Goal: Information Seeking & Learning: Learn about a topic

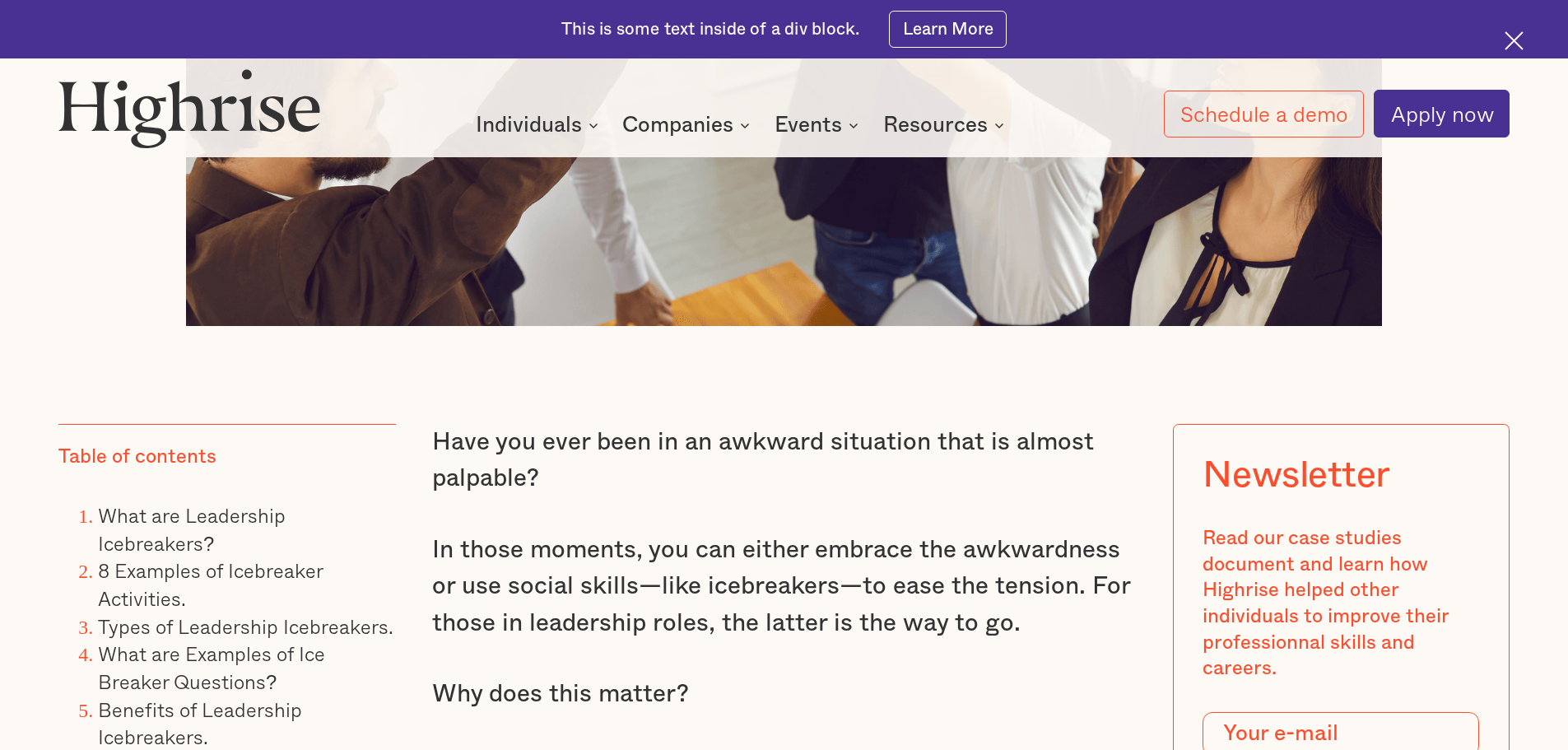
scroll to position [1317, 0]
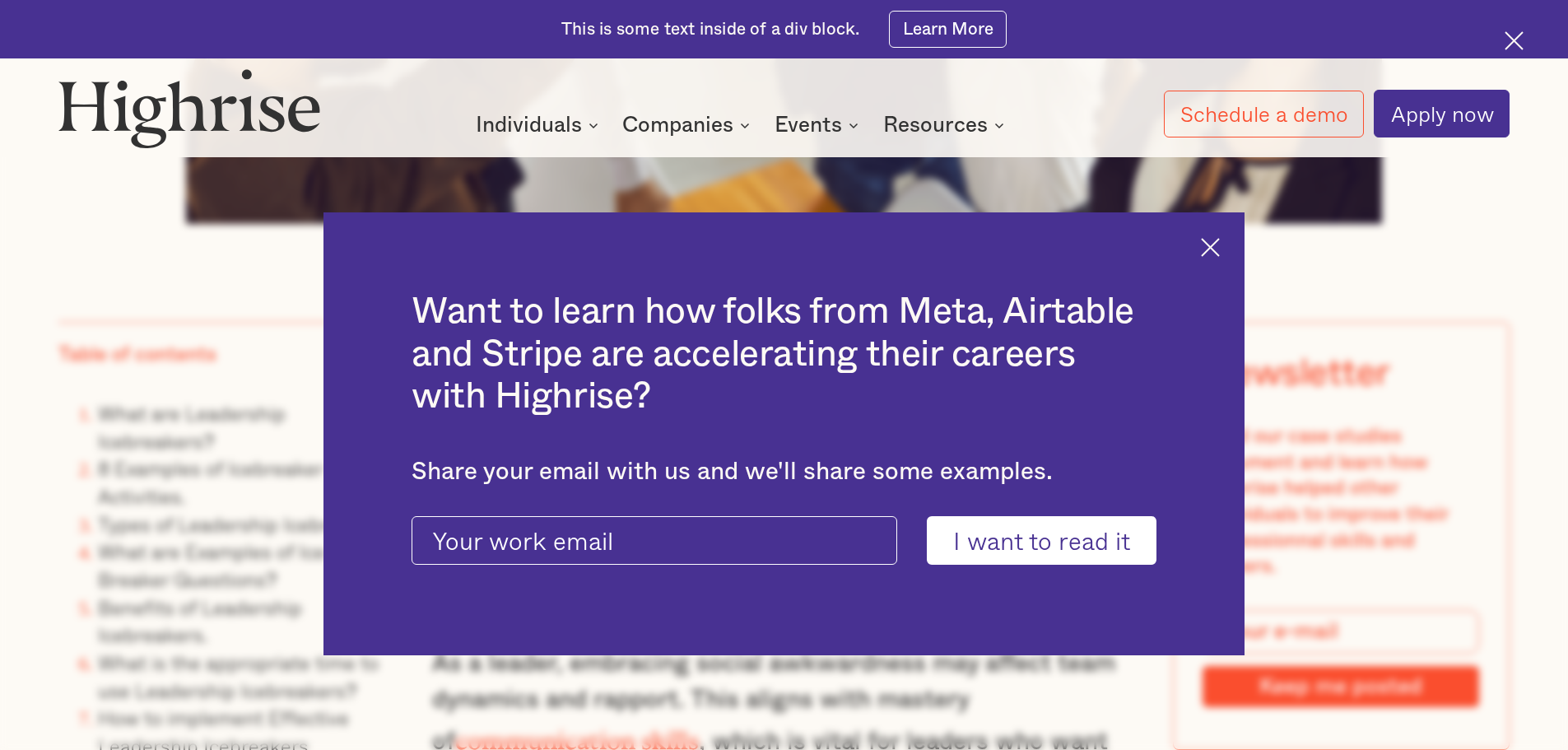
click at [1219, 244] on img at bounding box center [1210, 248] width 19 height 19
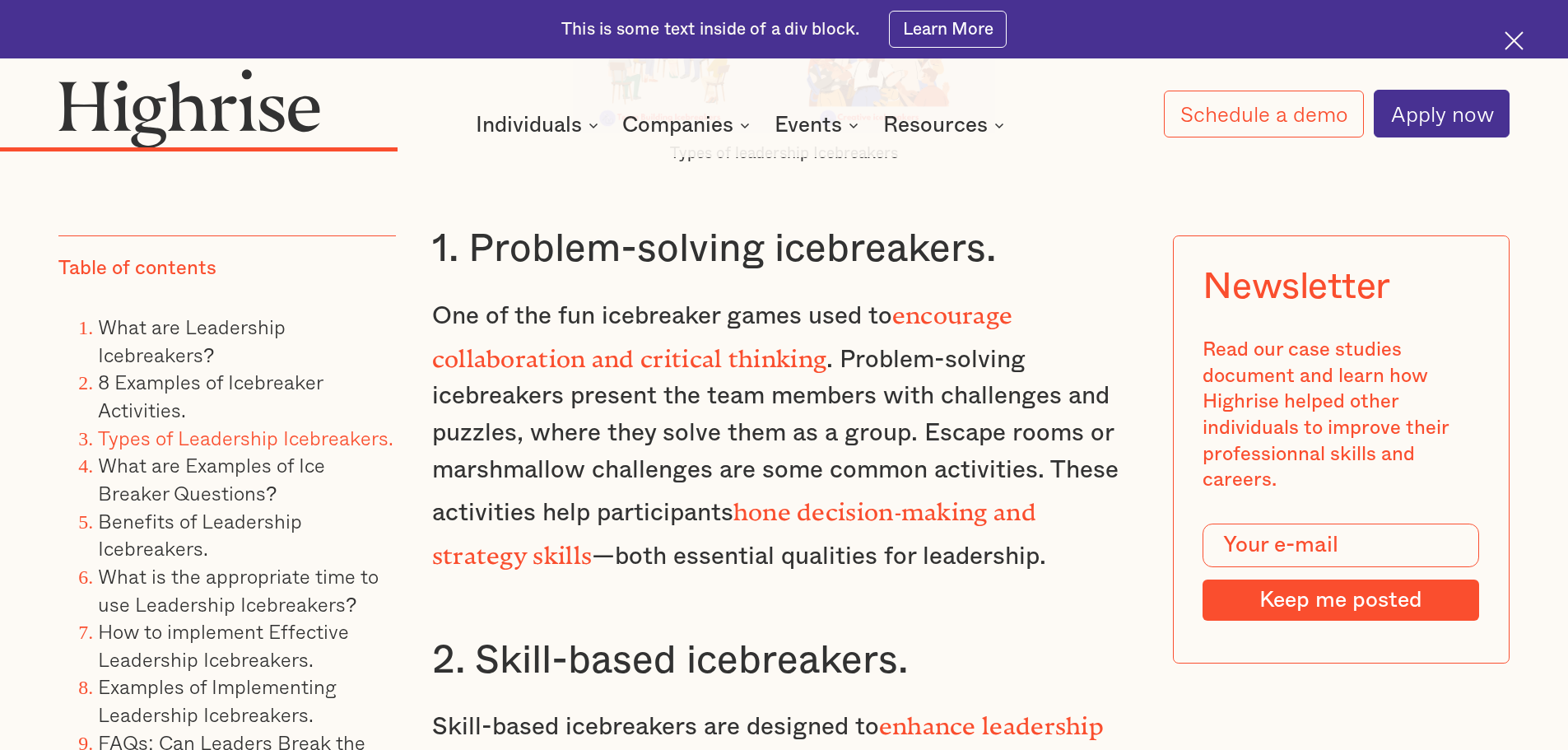
scroll to position [8560, 0]
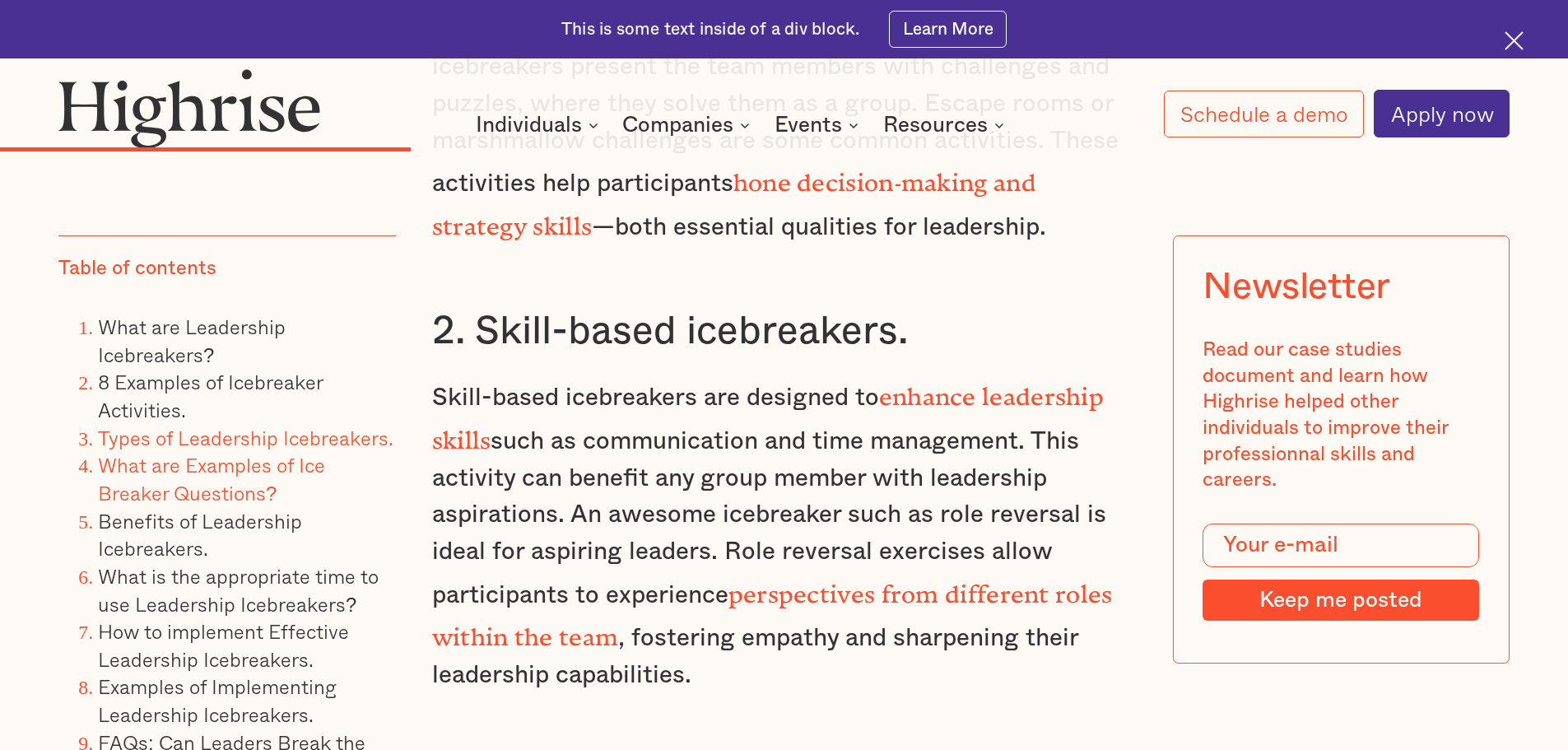
click at [167, 489] on link "What are Examples of Ice Breaker Questions?" at bounding box center [211, 479] width 227 height 59
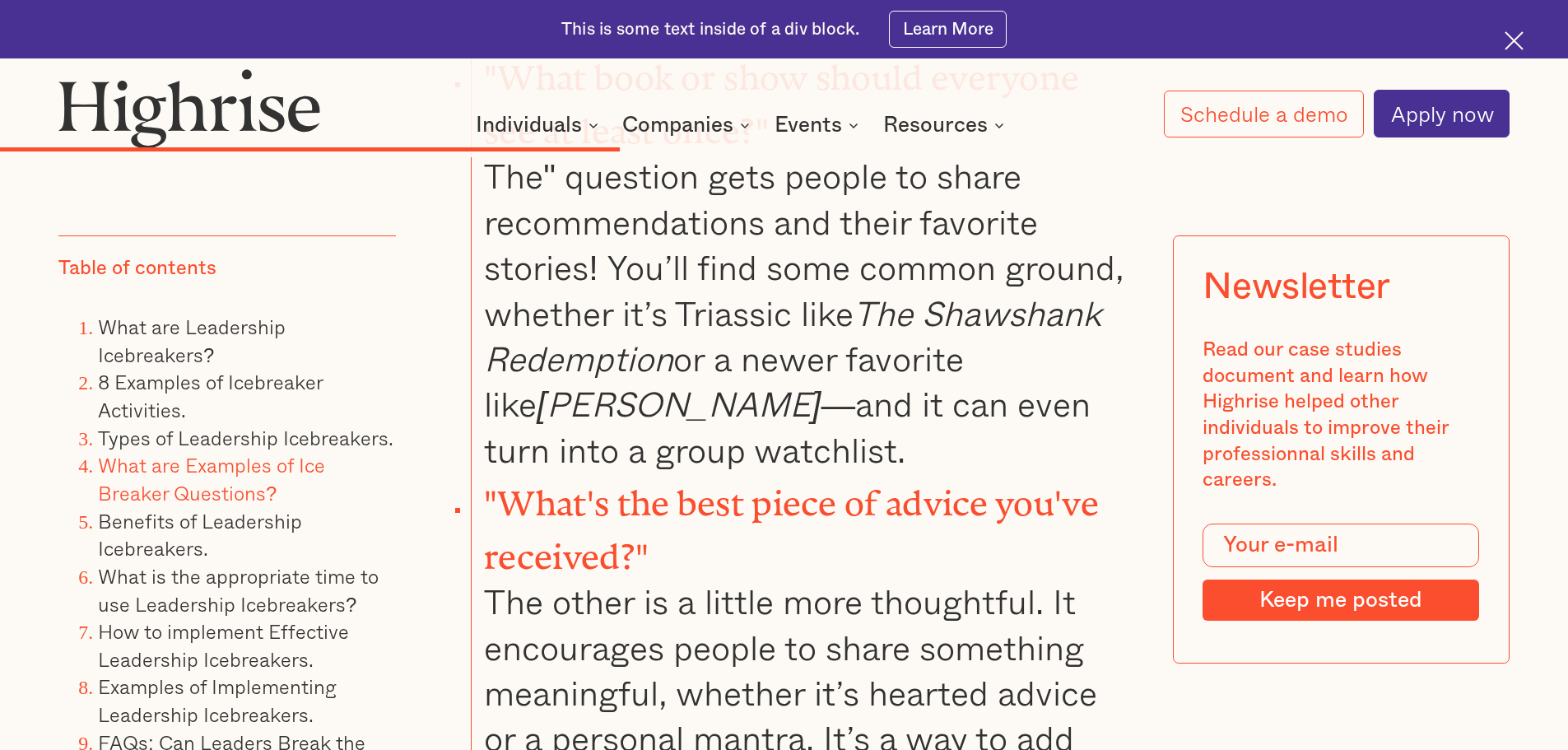
scroll to position [12201, 0]
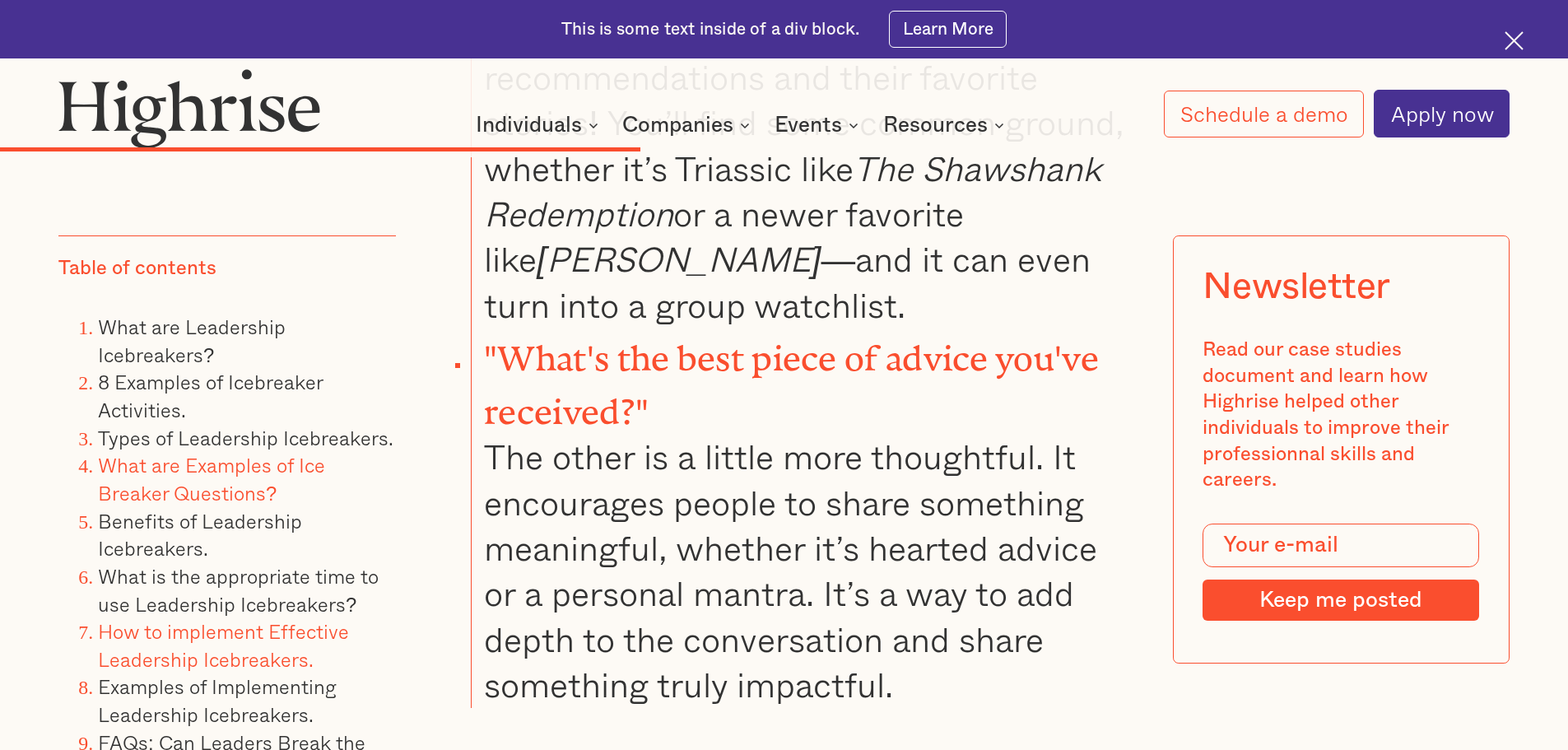
click at [281, 633] on link "How to implement Effective Leadership Icebreakers." at bounding box center [223, 645] width 251 height 59
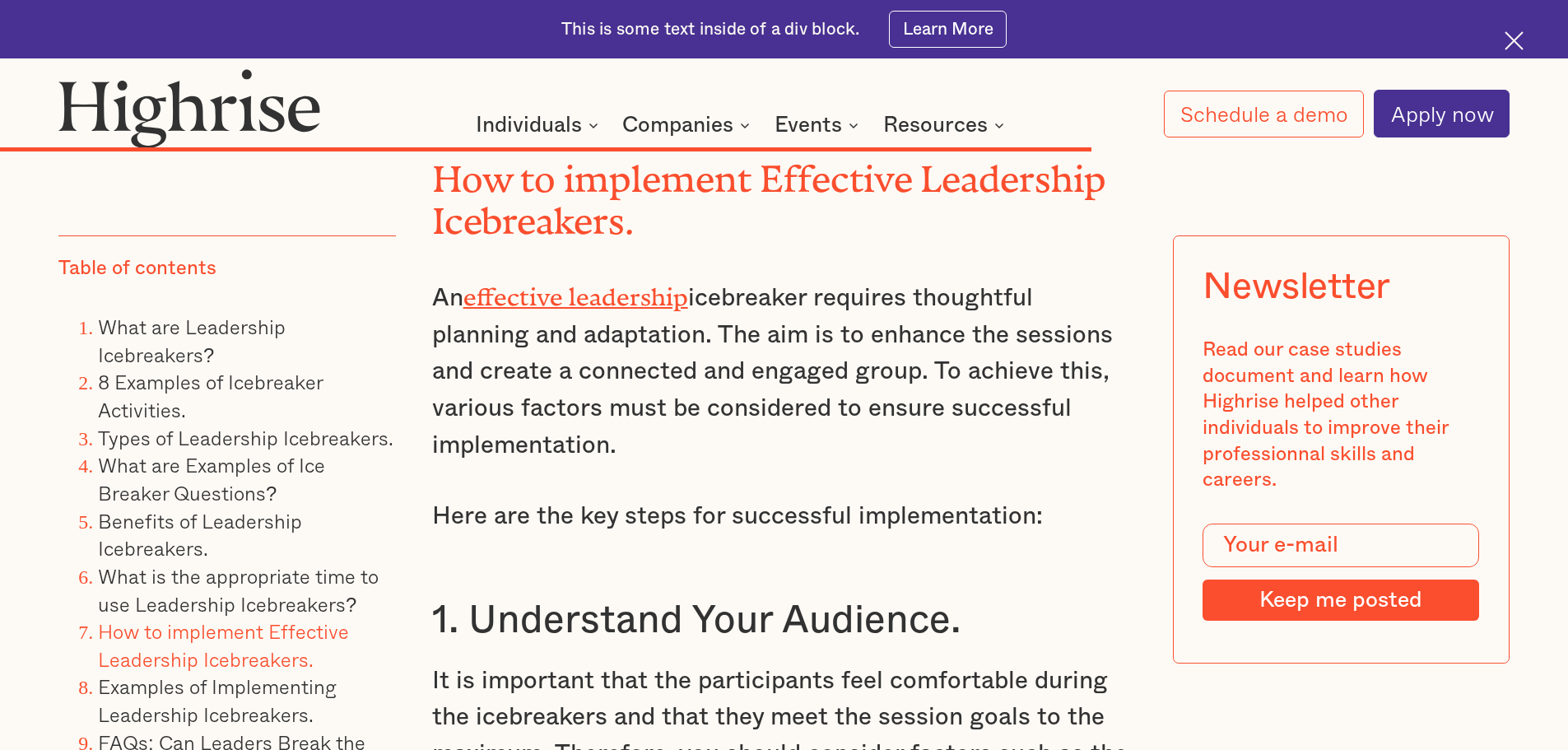
scroll to position [19387, 0]
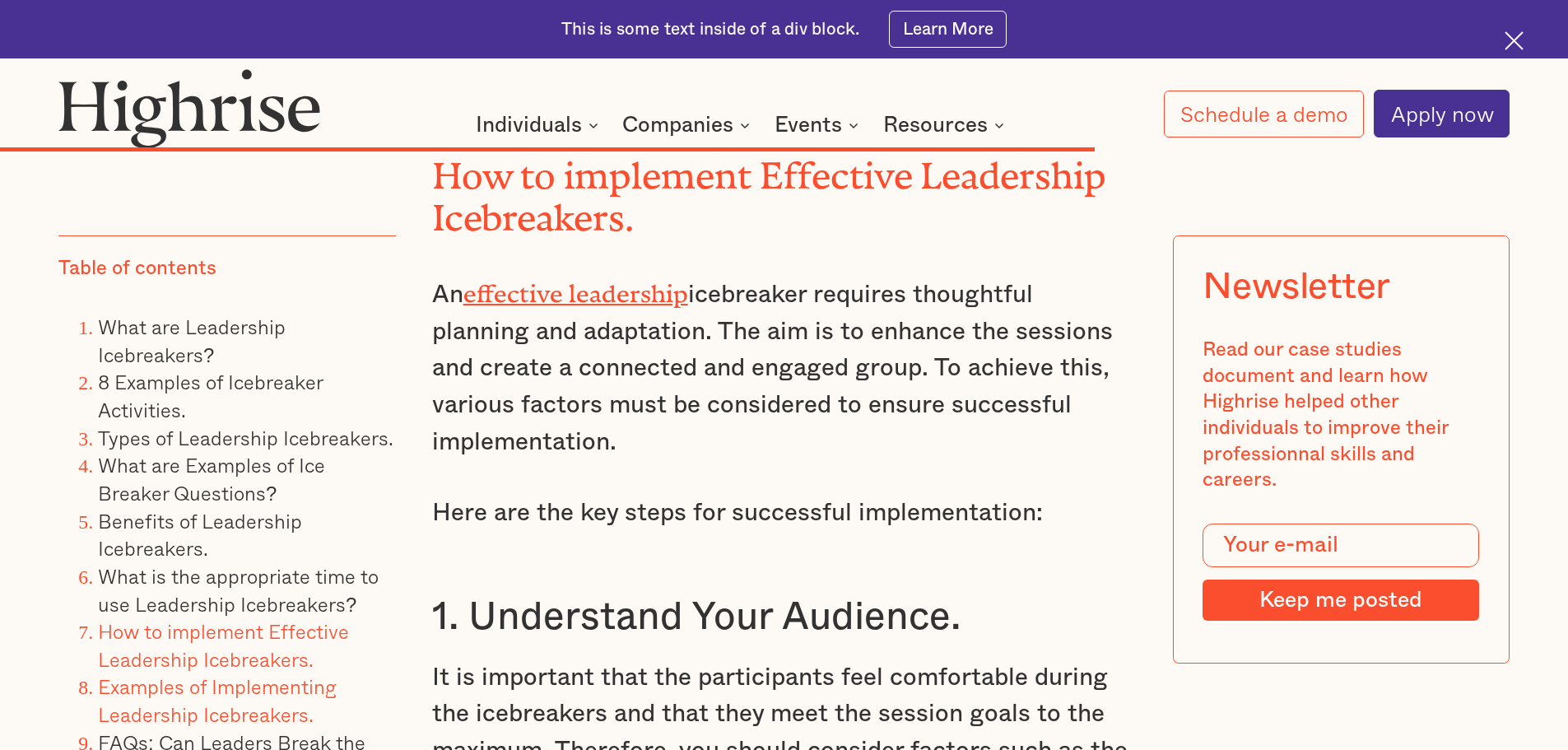
click at [234, 686] on link "Examples of Implementing Leadership Icebreakers." at bounding box center [217, 700] width 239 height 59
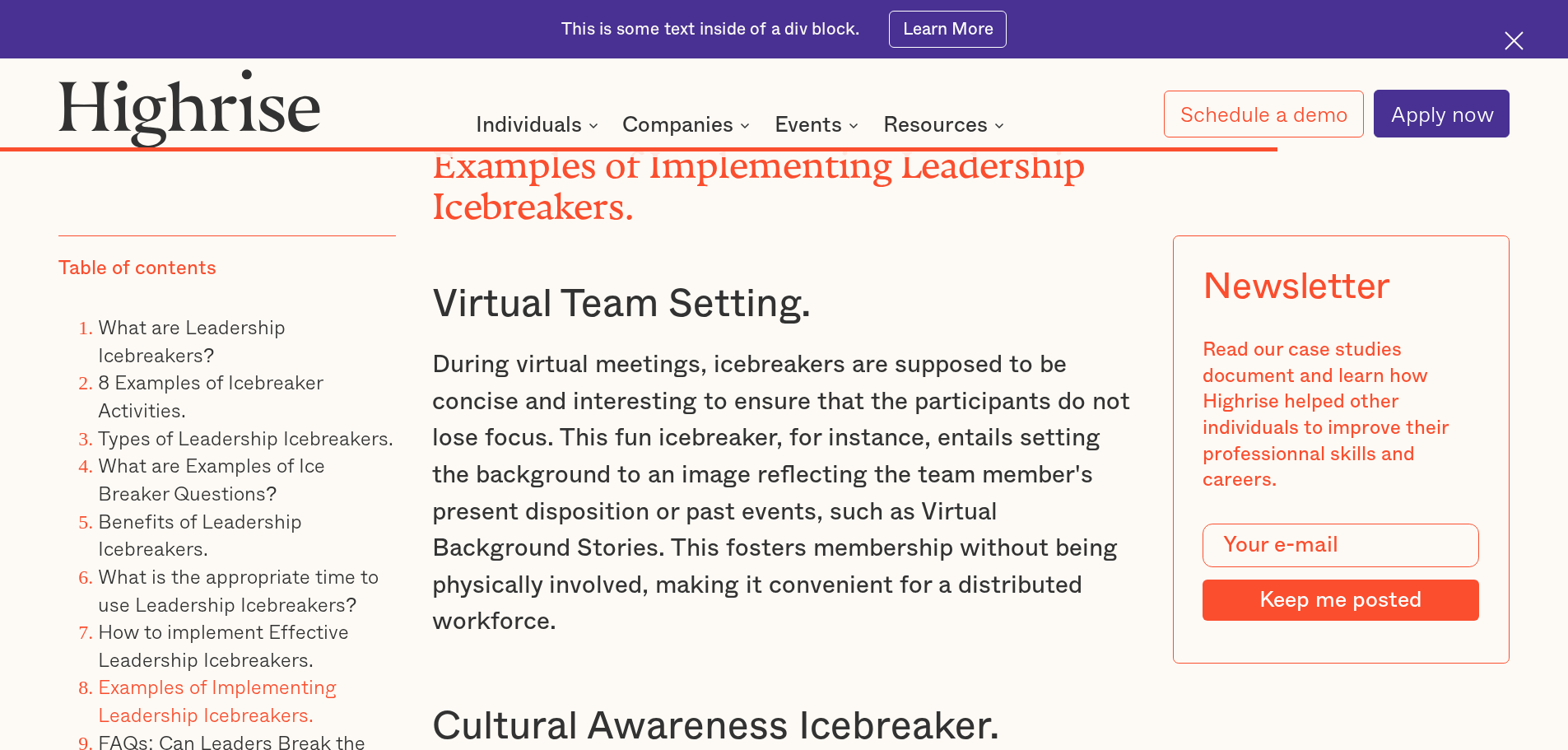
scroll to position [22294, 0]
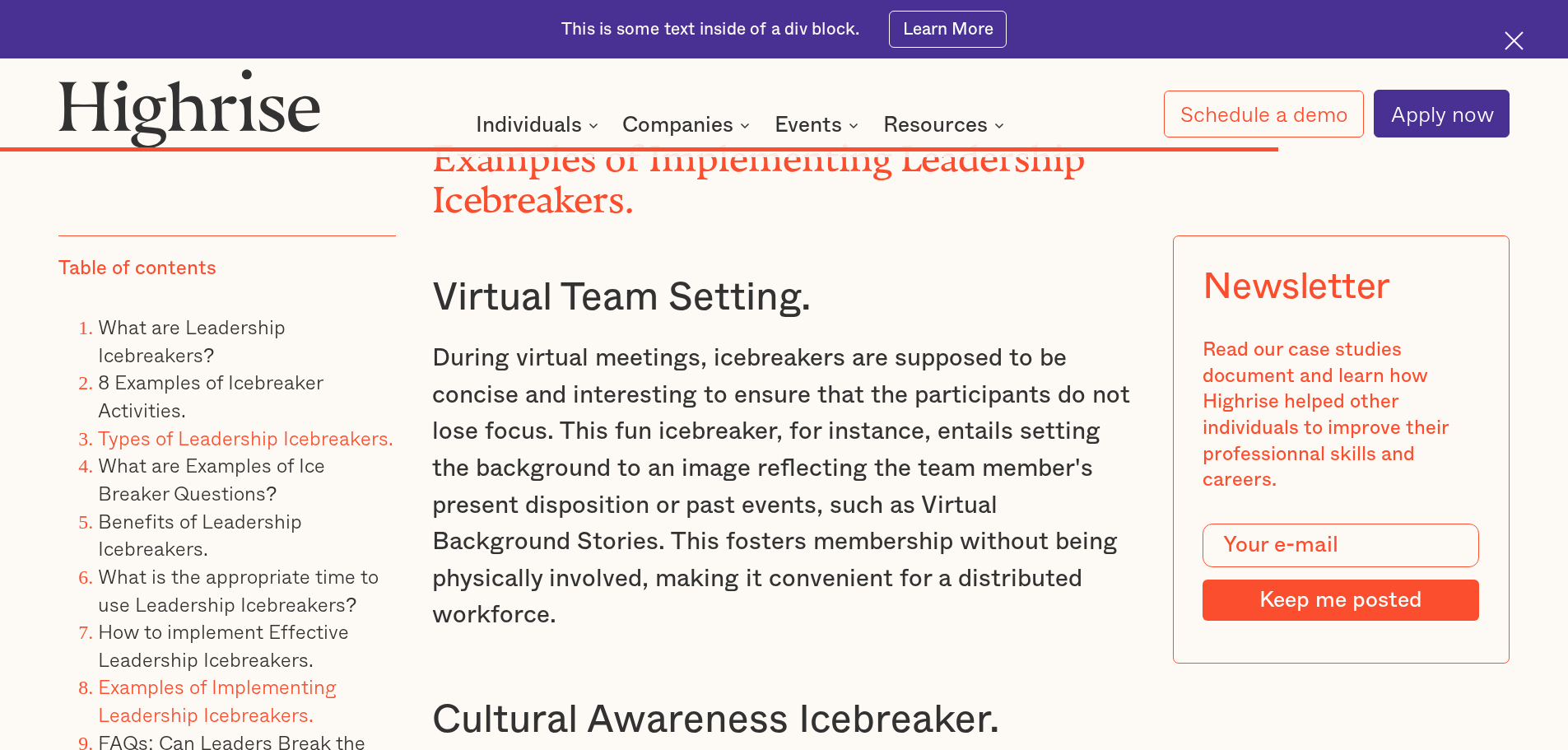
click at [245, 443] on link "Types of Leadership Icebreakers." at bounding box center [245, 437] width 295 height 30
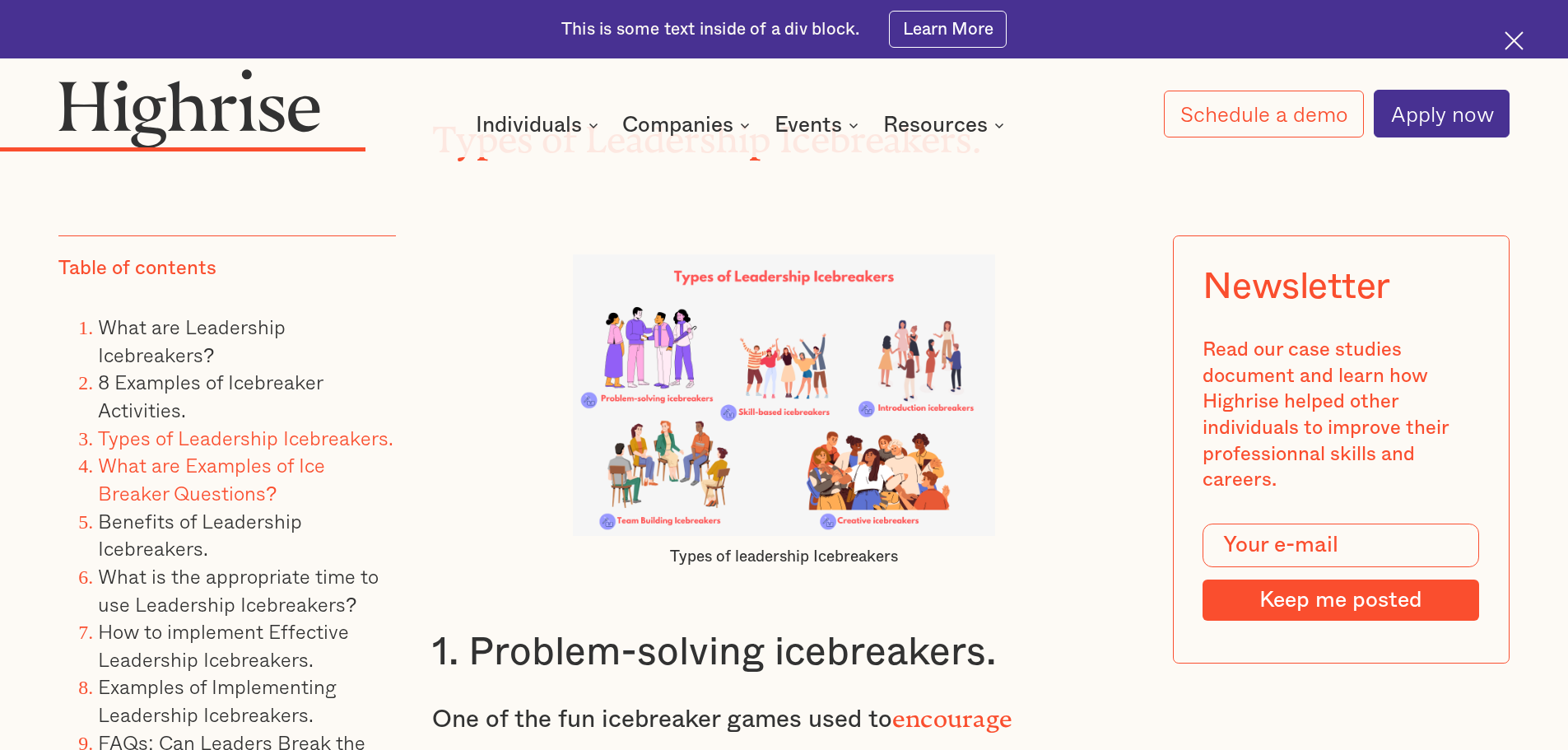
scroll to position [7827, 0]
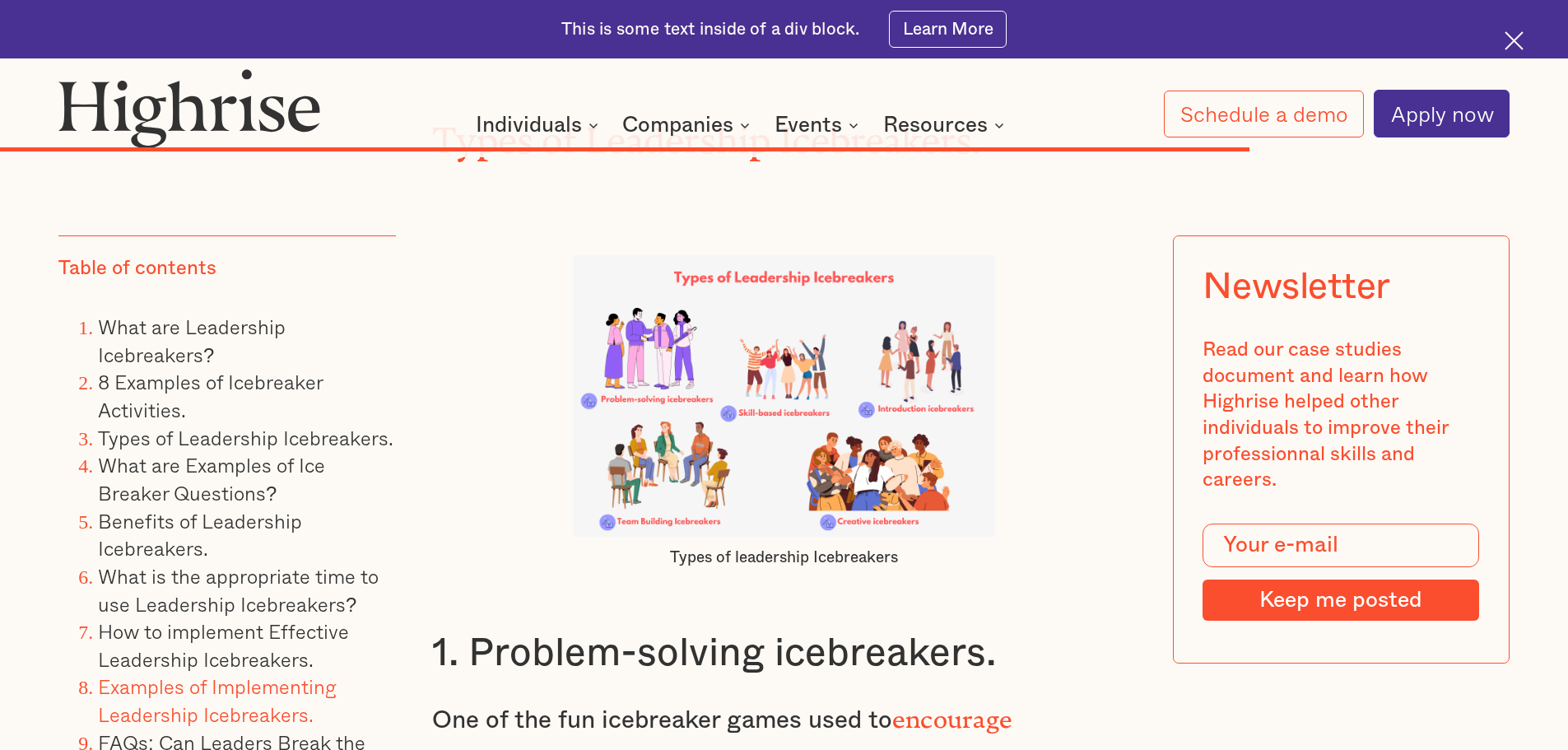
scroll to position [22294, 0]
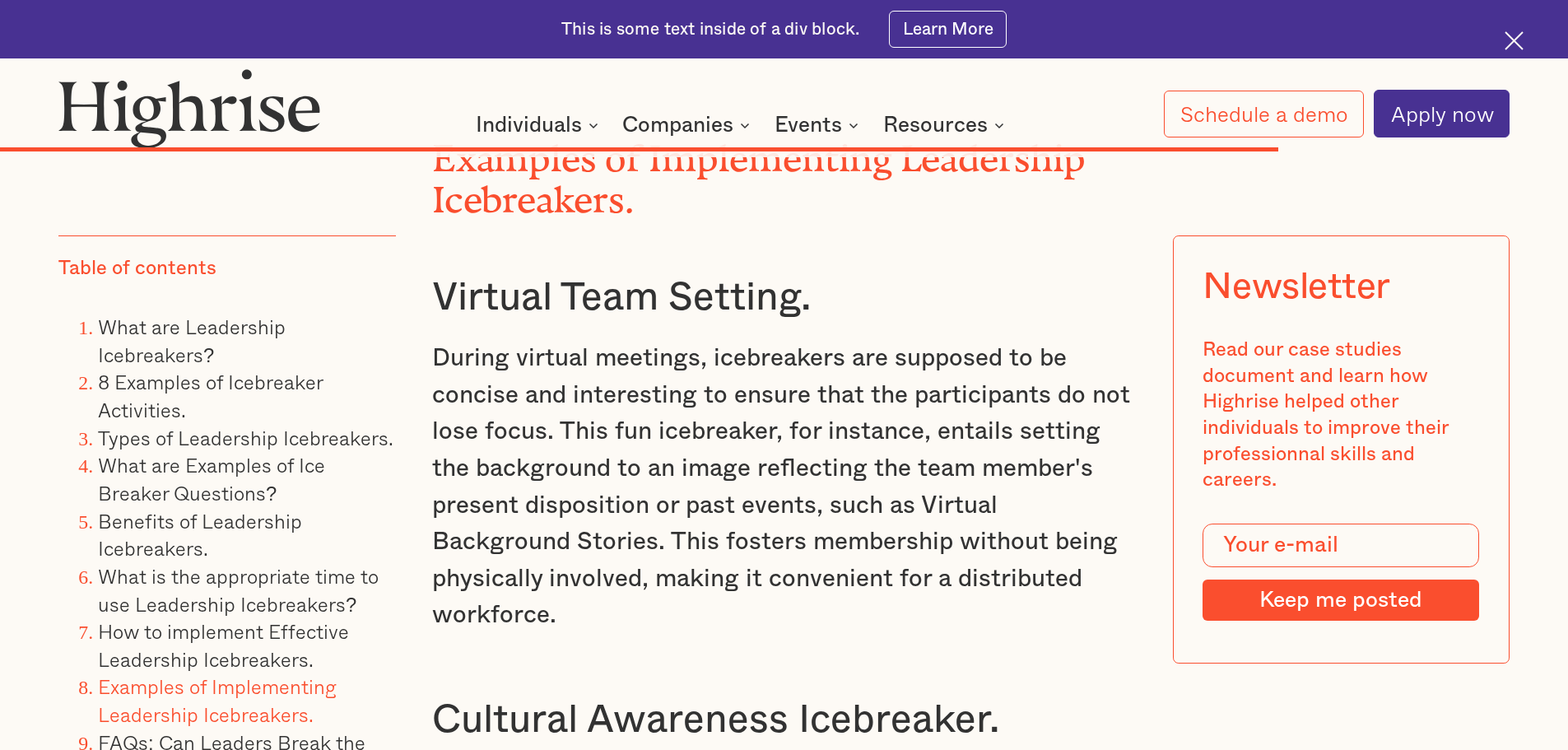
scroll to position [19387, 0]
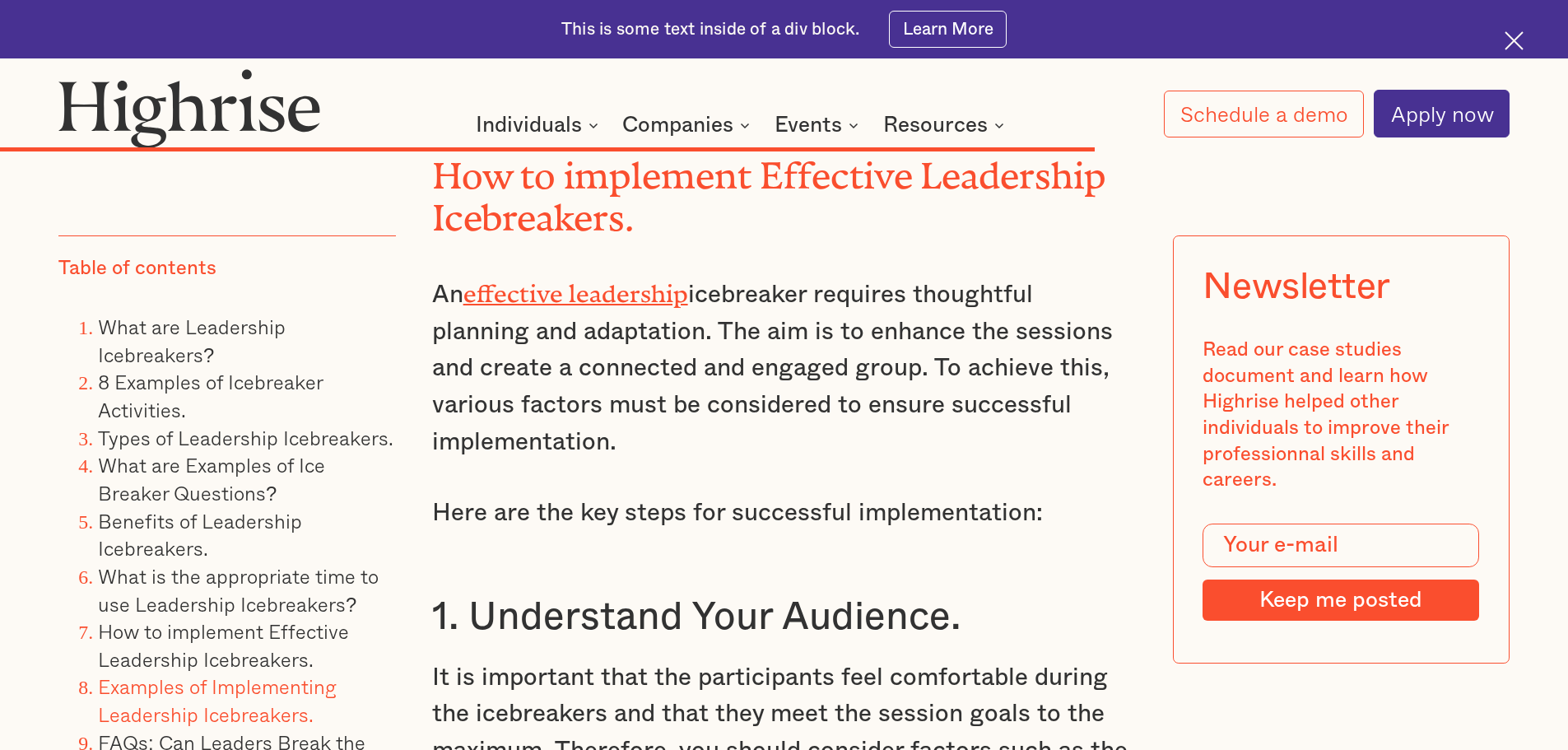
scroll to position [12201, 0]
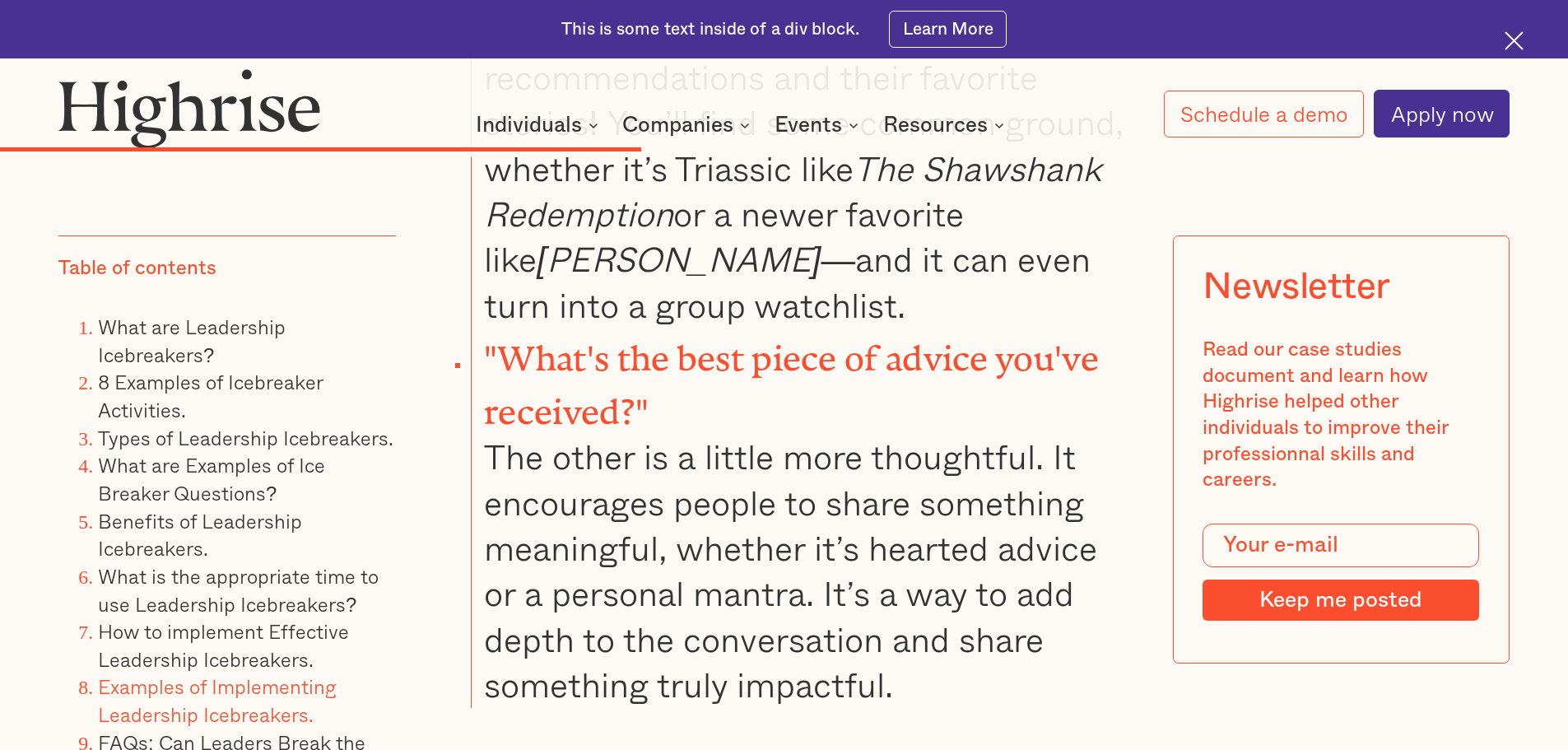
scroll to position [8560, 0]
